Goal: Task Accomplishment & Management: Manage account settings

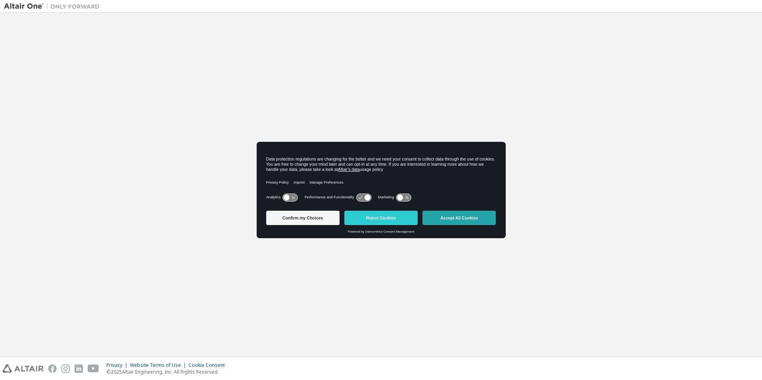
click at [448, 218] on button "Accept All Cookies" at bounding box center [459, 218] width 73 height 14
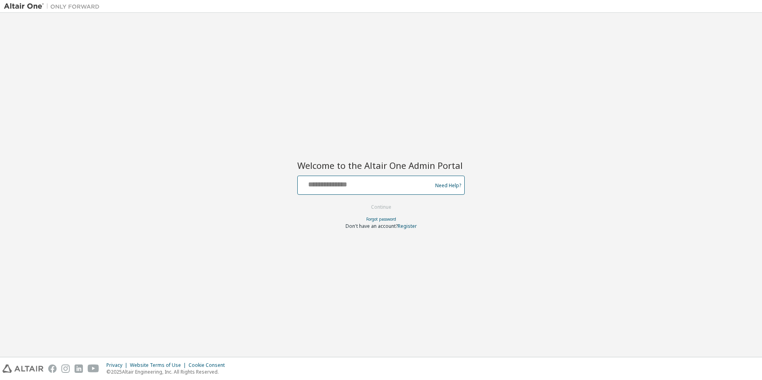
click at [375, 185] on input "text" at bounding box center [366, 184] width 130 height 12
type input "**********"
click at [369, 206] on button "Continue" at bounding box center [381, 207] width 37 height 12
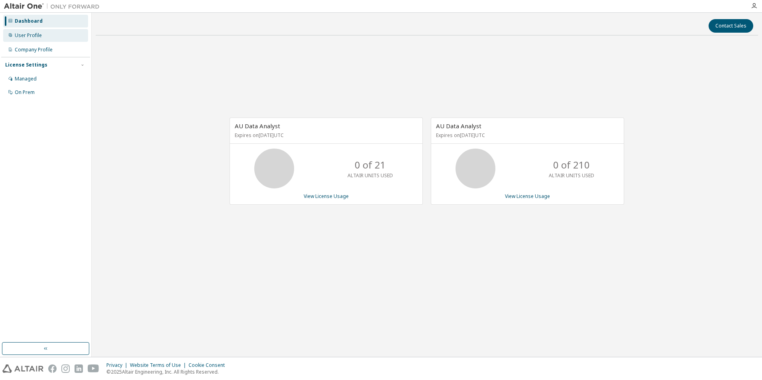
click at [31, 34] on div "User Profile" at bounding box center [28, 35] width 27 height 6
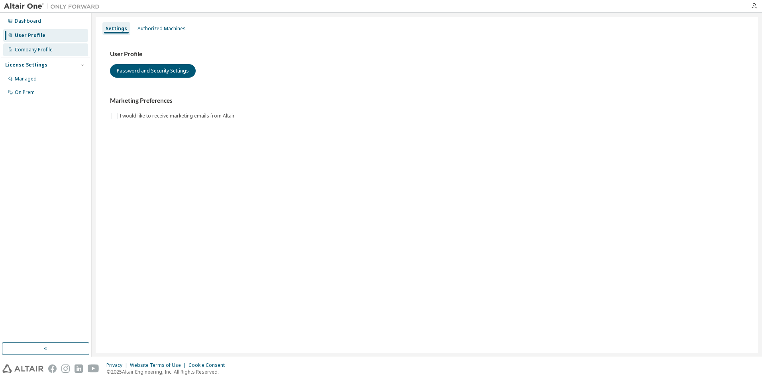
click at [41, 49] on div "Company Profile" at bounding box center [34, 50] width 38 height 6
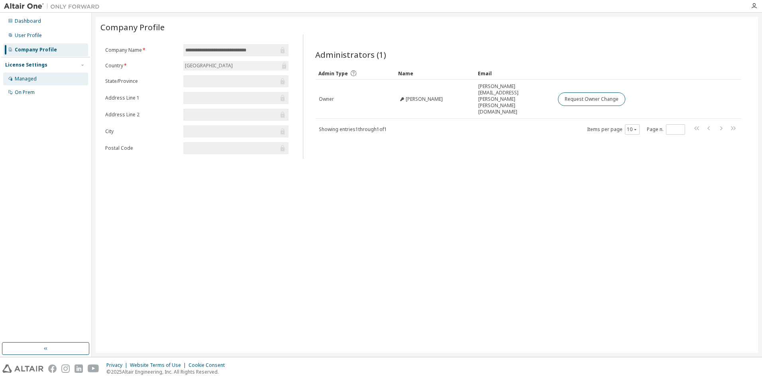
click at [34, 78] on div "Managed" at bounding box center [26, 79] width 22 height 6
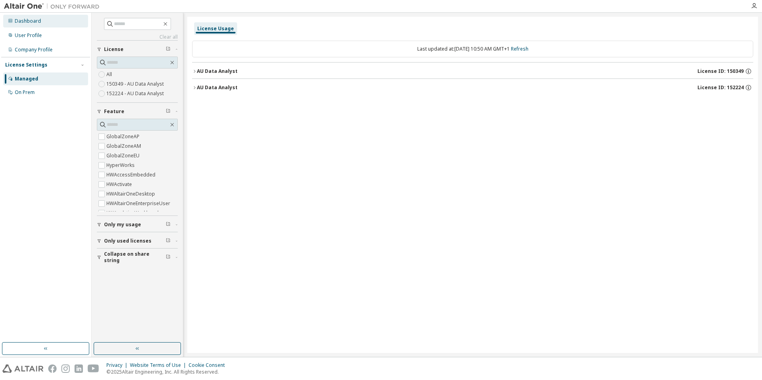
click at [29, 19] on div "Dashboard" at bounding box center [28, 21] width 26 height 6
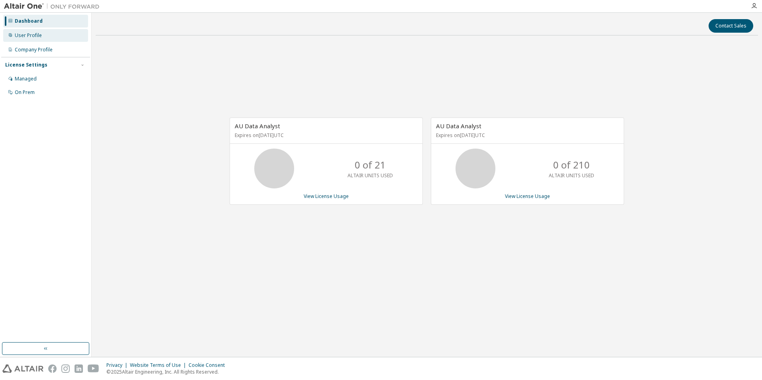
click at [34, 34] on div "User Profile" at bounding box center [28, 35] width 27 height 6
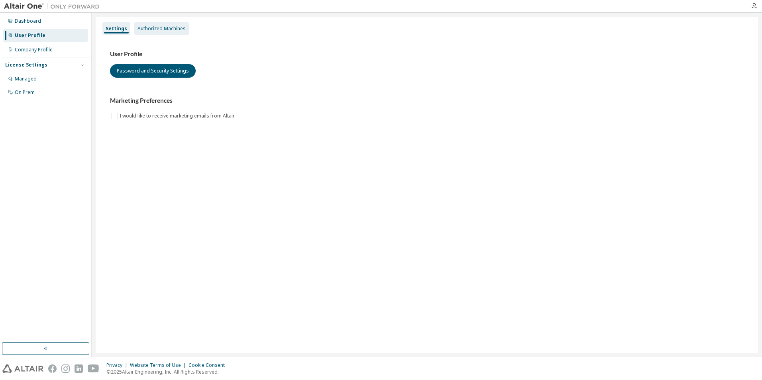
click at [146, 28] on div "Authorized Machines" at bounding box center [162, 29] width 48 height 6
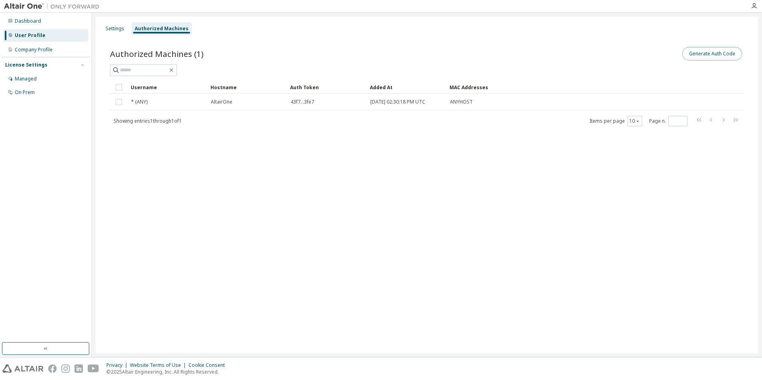
click at [701, 54] on button "Generate Auth Code" at bounding box center [713, 54] width 60 height 14
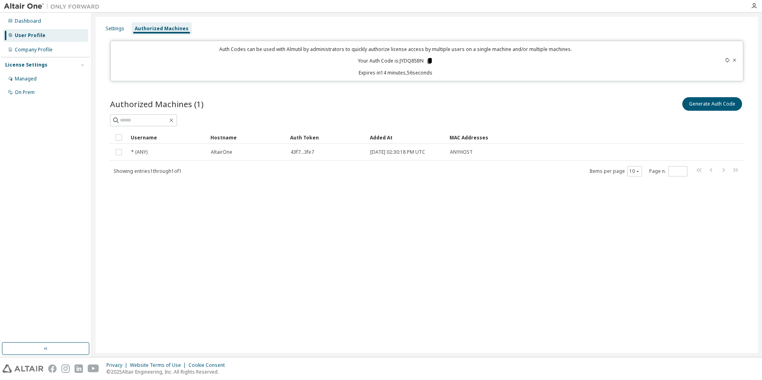
click at [429, 60] on icon at bounding box center [430, 61] width 4 height 6
click at [29, 21] on div "Dashboard" at bounding box center [28, 21] width 26 height 6
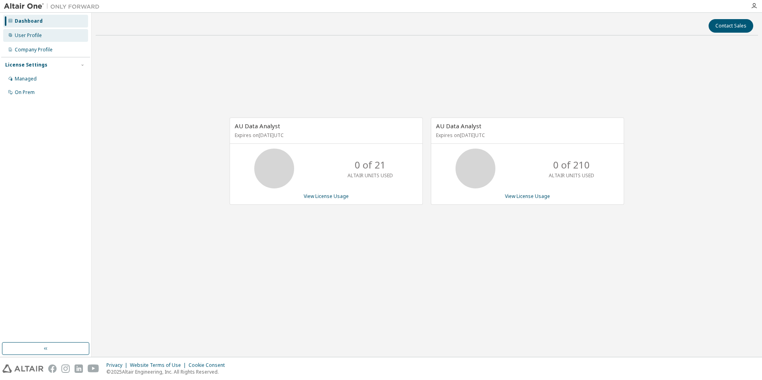
click at [30, 35] on div "User Profile" at bounding box center [28, 35] width 27 height 6
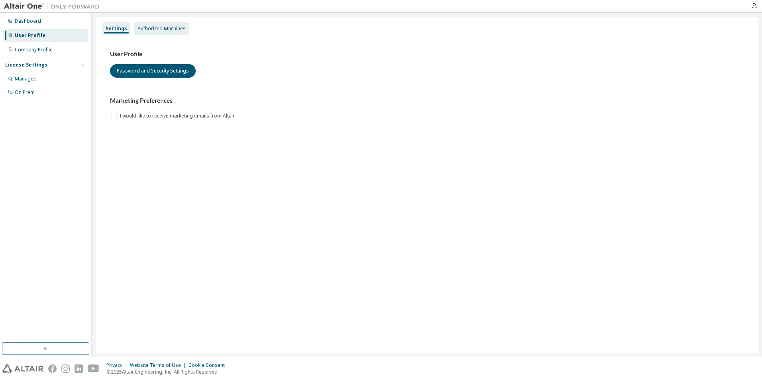
click at [169, 28] on div "Authorized Machines" at bounding box center [162, 29] width 48 height 6
